Goal: Task Accomplishment & Management: Manage account settings

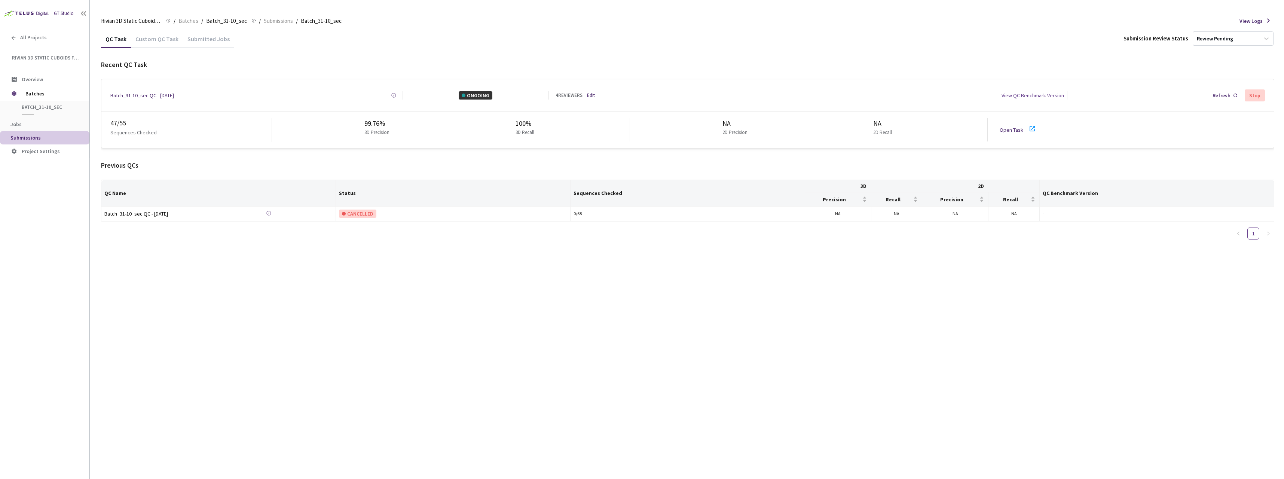
click at [1033, 124] on icon at bounding box center [1032, 128] width 9 height 9
click at [593, 94] on link "Edit" at bounding box center [591, 95] width 8 height 7
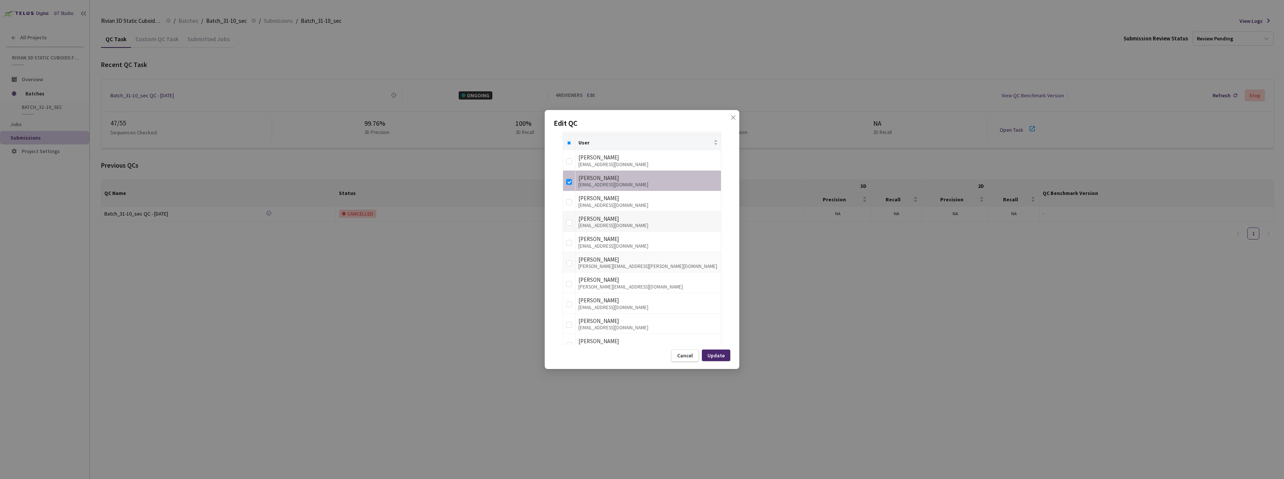
scroll to position [187, 0]
click at [570, 180] on input "checkbox" at bounding box center [569, 181] width 6 height 6
checkbox input "false"
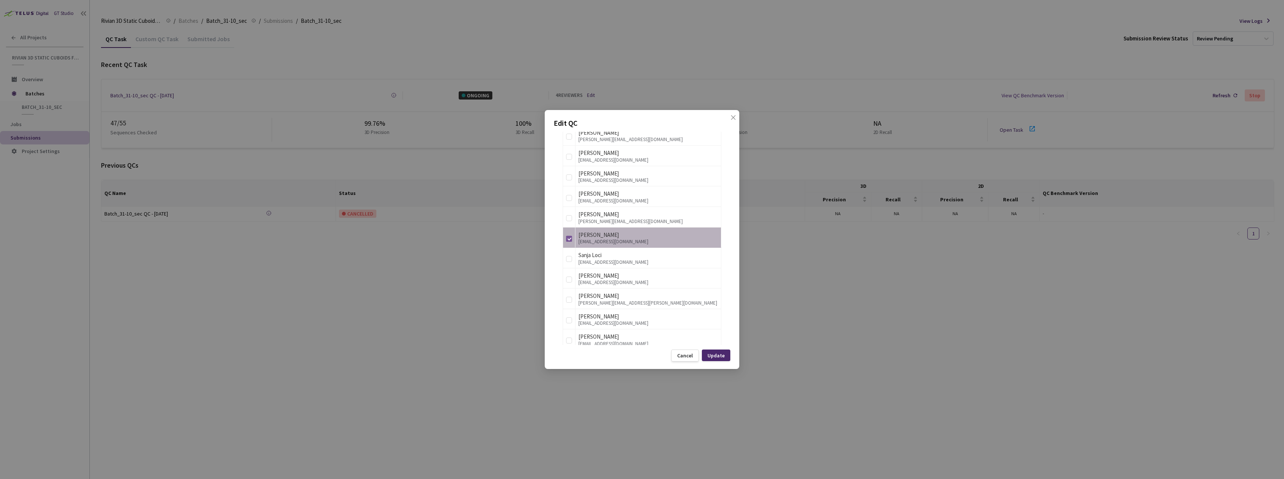
click at [568, 241] on input "checkbox" at bounding box center [569, 239] width 6 height 6
checkbox input "false"
click at [568, 215] on input "checkbox" at bounding box center [569, 215] width 6 height 6
checkbox input "false"
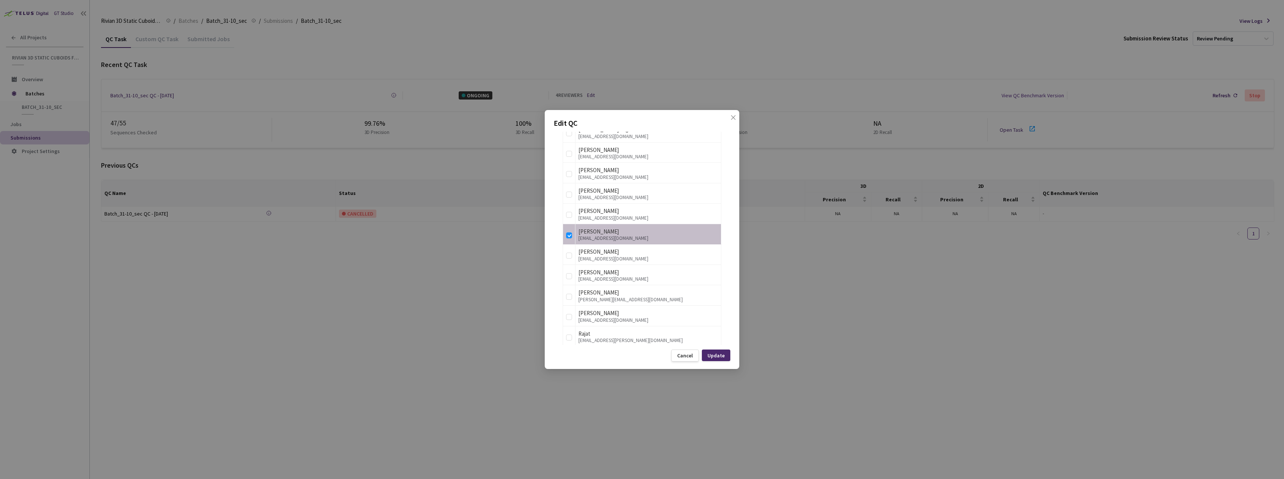
click at [725, 355] on div "Update" at bounding box center [716, 355] width 28 height 12
